Goal: Navigation & Orientation: Find specific page/section

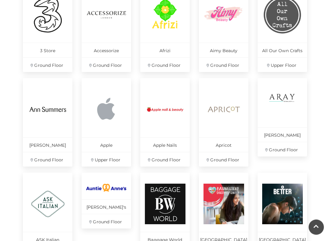
scroll to position [304, 0]
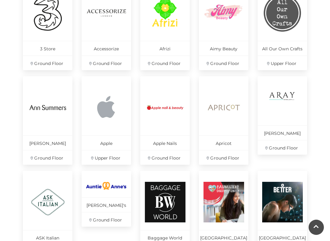
click at [286, 101] on img at bounding box center [282, 102] width 41 height 31
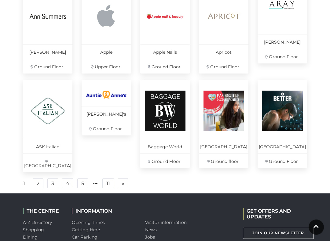
scroll to position [396, 0]
click at [35, 185] on link "2" at bounding box center [38, 184] width 11 height 10
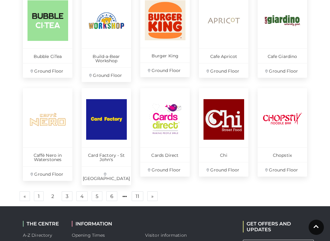
click at [65, 191] on link "3" at bounding box center [67, 196] width 11 height 10
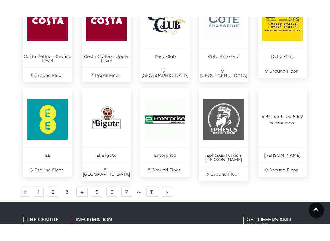
scroll to position [413, 0]
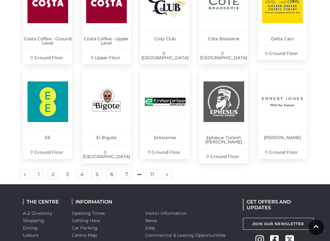
click at [80, 170] on link "4" at bounding box center [81, 174] width 11 height 10
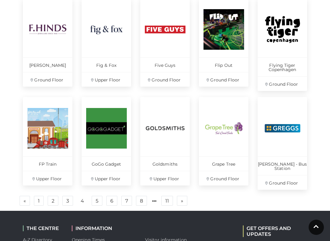
scroll to position [391, 0]
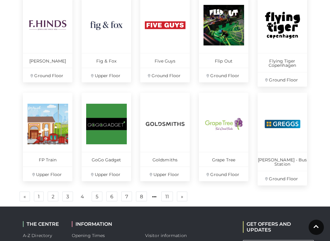
click at [94, 192] on link "5" at bounding box center [97, 197] width 11 height 10
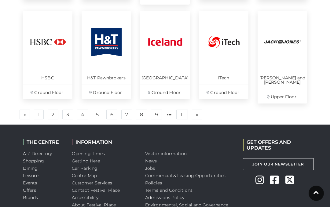
click at [109, 110] on link "6" at bounding box center [111, 115] width 11 height 10
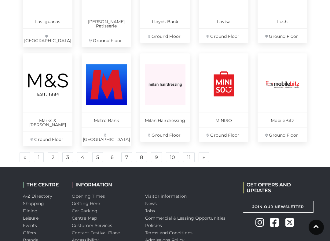
scroll to position [436, 0]
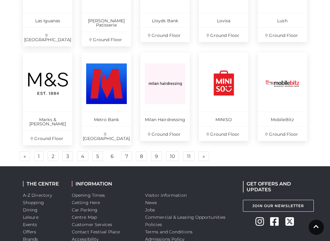
click at [124, 151] on link "7" at bounding box center [126, 156] width 11 height 10
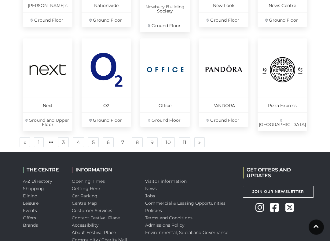
scroll to position [451, 0]
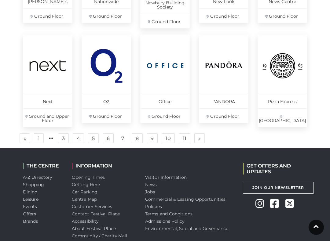
click at [139, 140] on link "8" at bounding box center [137, 138] width 11 height 10
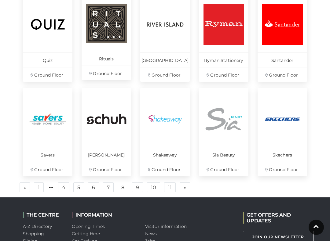
scroll to position [395, 0]
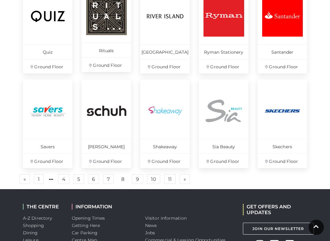
click at [135, 181] on link "9" at bounding box center [137, 179] width 11 height 10
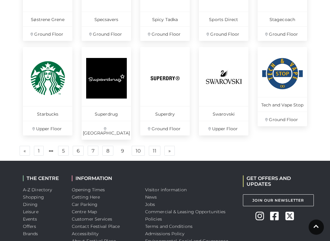
scroll to position [437, 0]
click at [129, 146] on ul "« Previous 1 5 6 7 8 9 10 11 » Next" at bounding box center [164, 151] width 293 height 10
click at [137, 146] on link "10" at bounding box center [138, 151] width 13 height 10
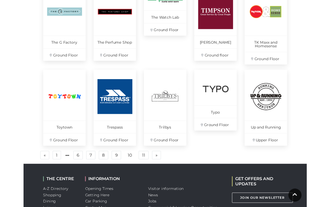
scroll to position [500, 0]
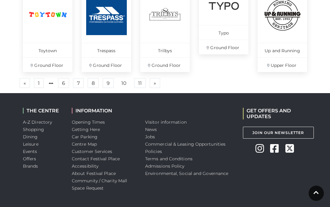
click at [134, 80] on link "11" at bounding box center [140, 83] width 12 height 10
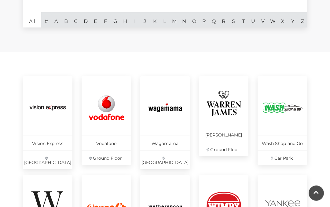
scroll to position [210, 0]
click at [220, 106] on img at bounding box center [223, 103] width 41 height 32
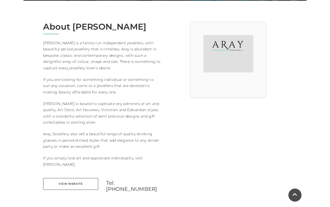
scroll to position [152, 0]
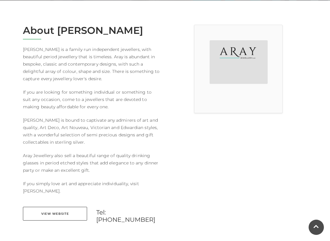
click at [67, 207] on link "View Website" at bounding box center [55, 214] width 64 height 14
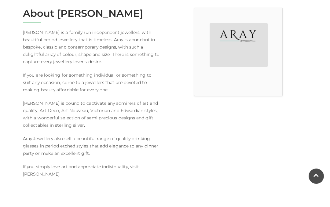
scroll to position [169, 0]
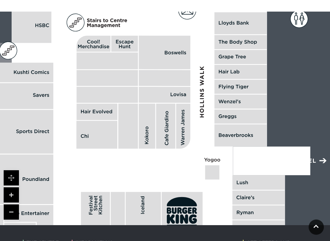
scroll to position [431, 0]
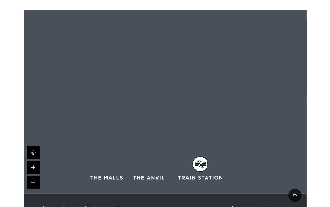
scroll to position [0, 0]
